Goal: Check status: Check status

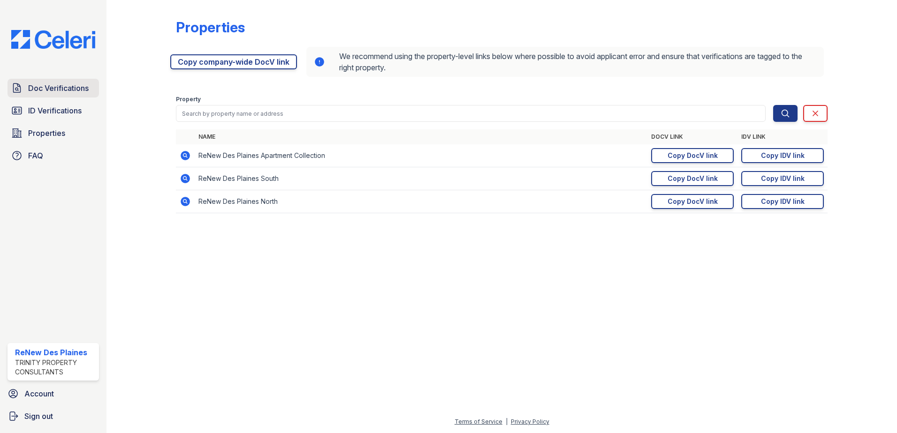
click at [51, 91] on span "Doc Verifications" at bounding box center [58, 88] width 60 height 11
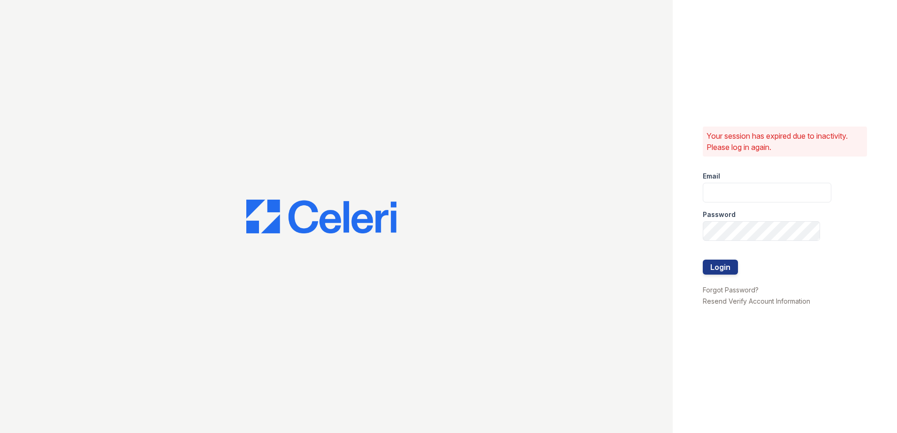
type input "renewdesplaines@trinity-pm.com"
click at [726, 271] on button "Login" at bounding box center [719, 267] width 35 height 15
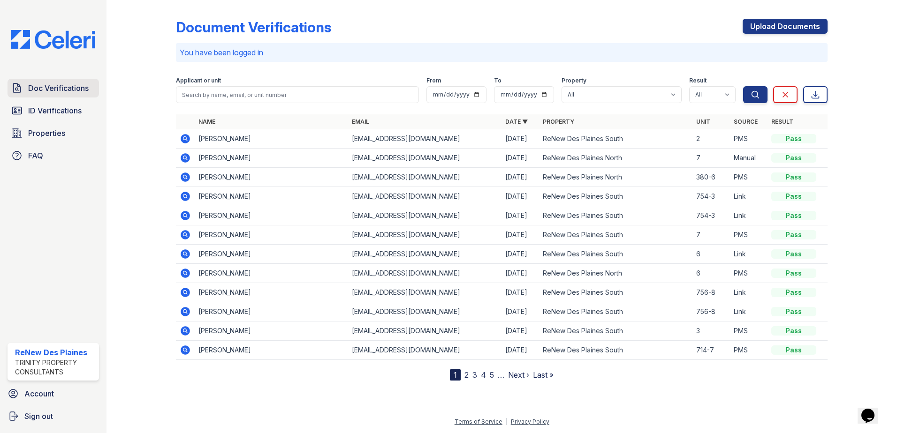
click at [60, 88] on span "Doc Verifications" at bounding box center [58, 88] width 60 height 11
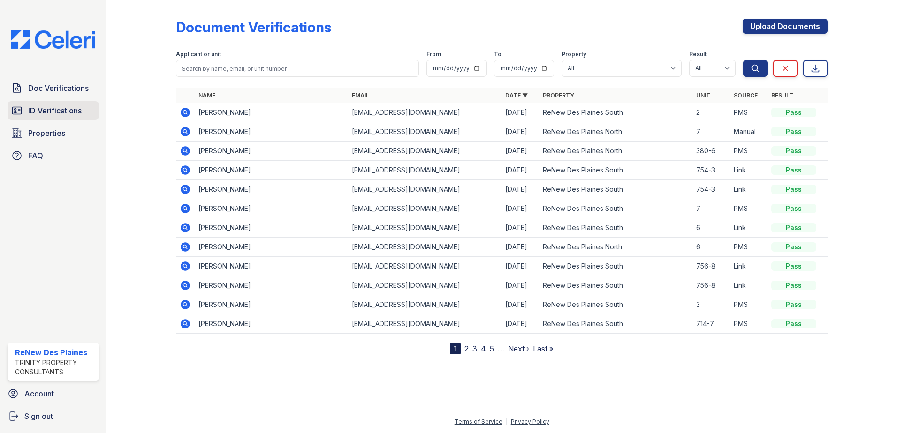
click at [61, 109] on span "ID Verifications" at bounding box center [54, 110] width 53 height 11
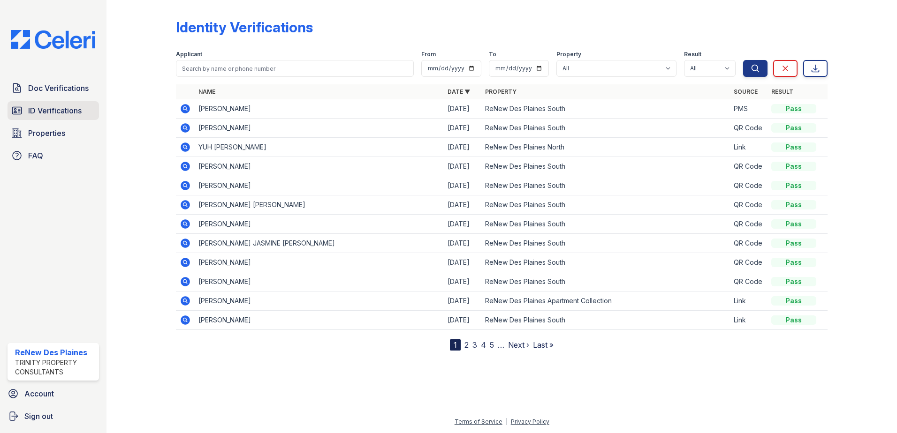
click at [57, 102] on link "ID Verifications" at bounding box center [53, 110] width 91 height 19
click at [60, 113] on span "ID Verifications" at bounding box center [54, 110] width 53 height 11
click at [81, 113] on span "ID Verifications" at bounding box center [54, 110] width 53 height 11
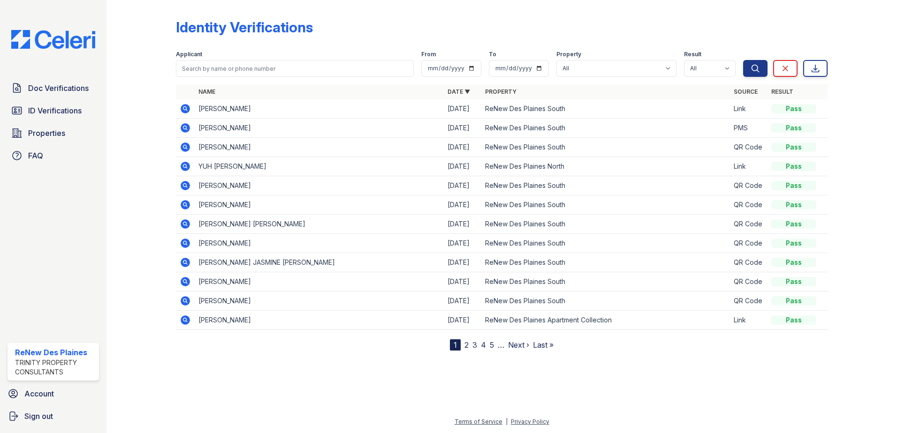
click at [184, 111] on icon at bounding box center [185, 108] width 9 height 9
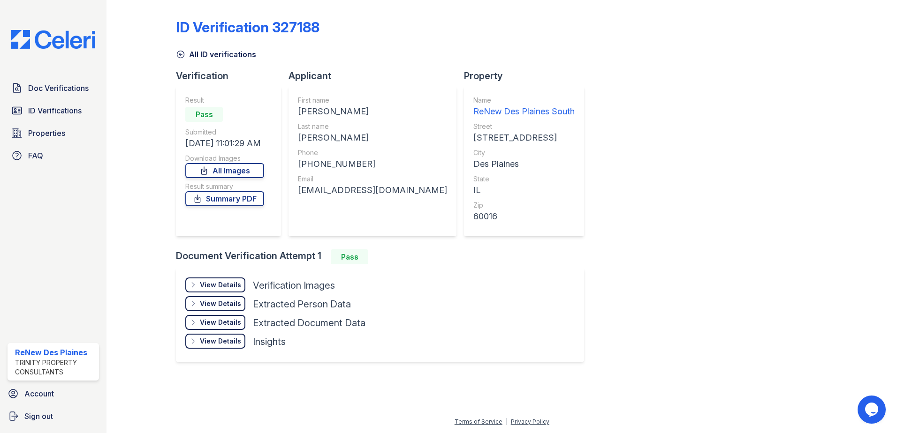
click at [218, 281] on div "View Details" at bounding box center [220, 284] width 41 height 9
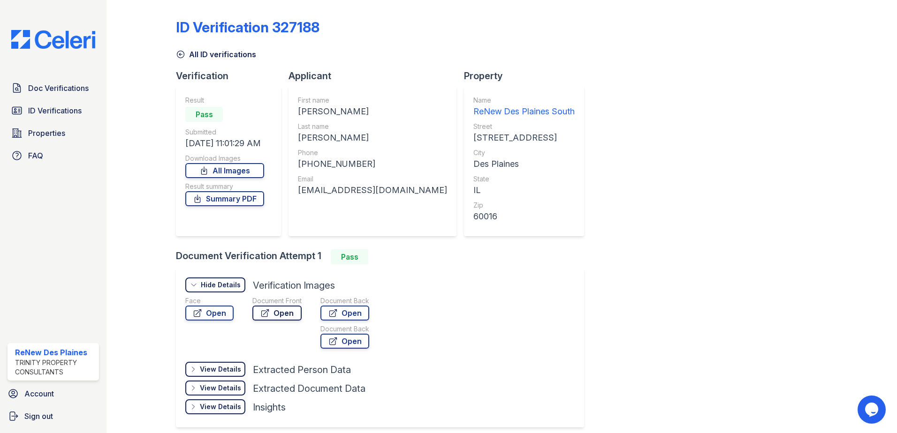
click at [278, 312] on link "Open" at bounding box center [276, 313] width 49 height 15
